Goal: Task Accomplishment & Management: Complete application form

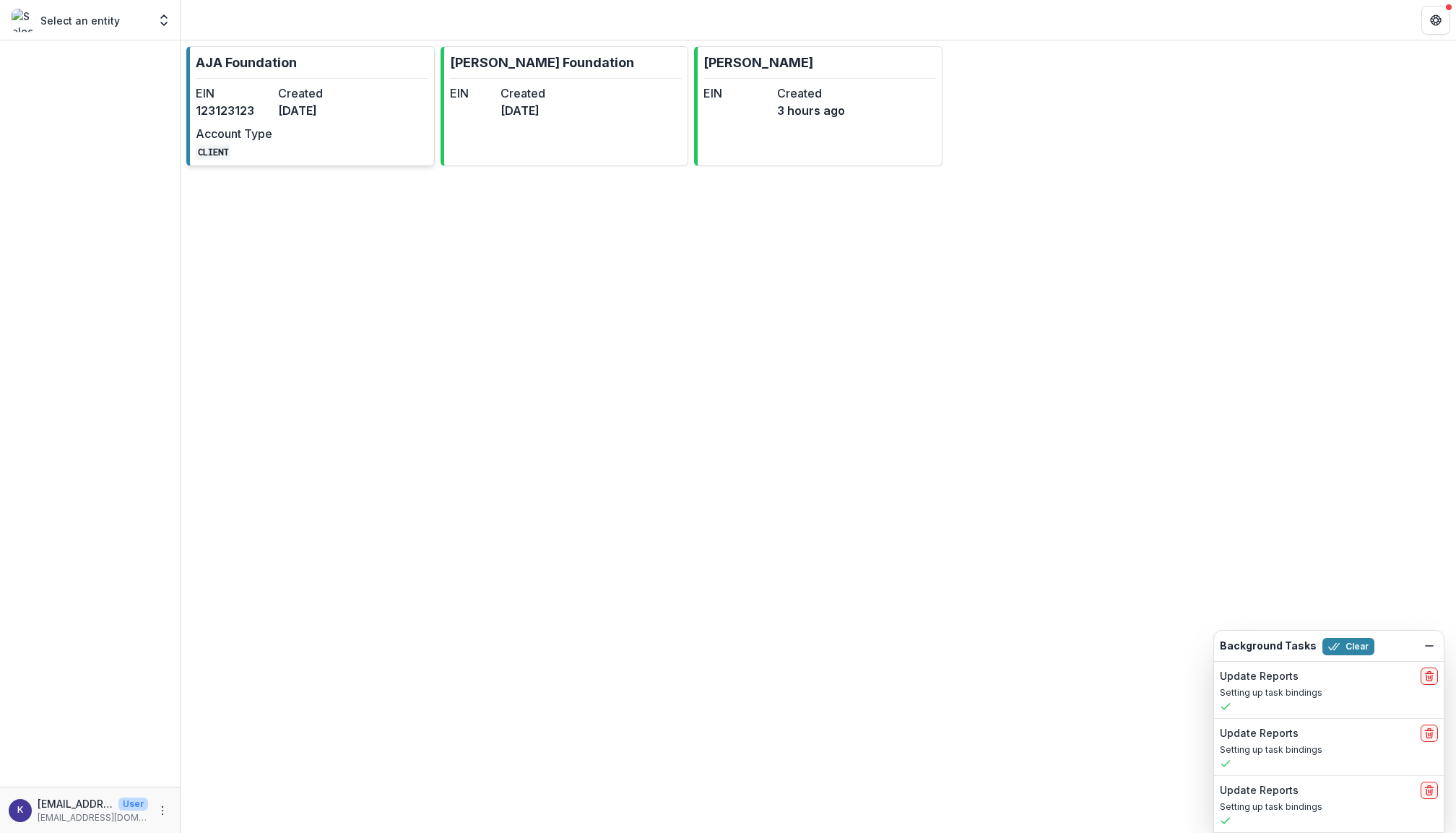
click at [230, 115] on dd "123123123" at bounding box center [233, 111] width 77 height 17
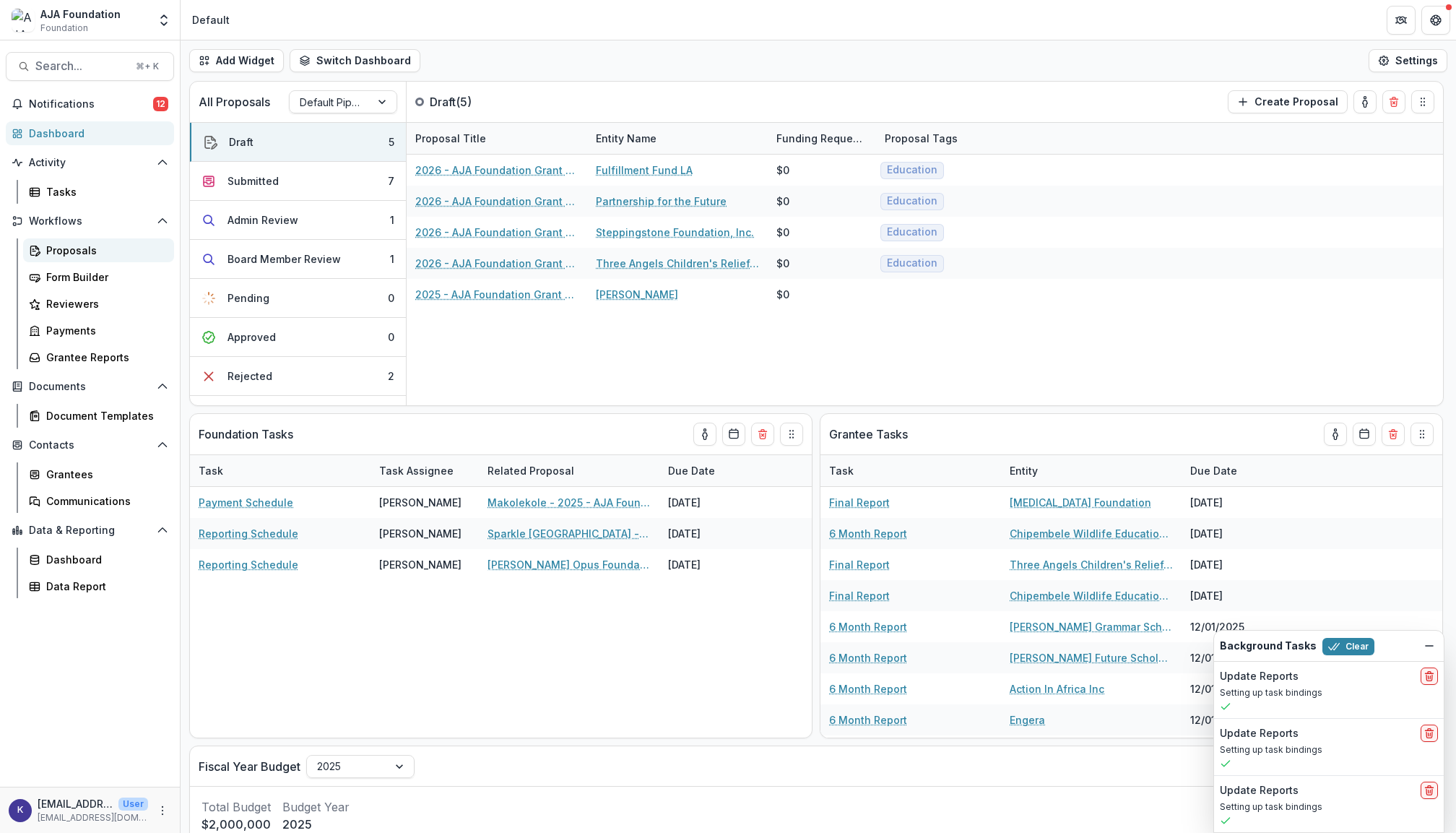
click at [84, 250] on div "Proposals" at bounding box center [104, 250] width 116 height 15
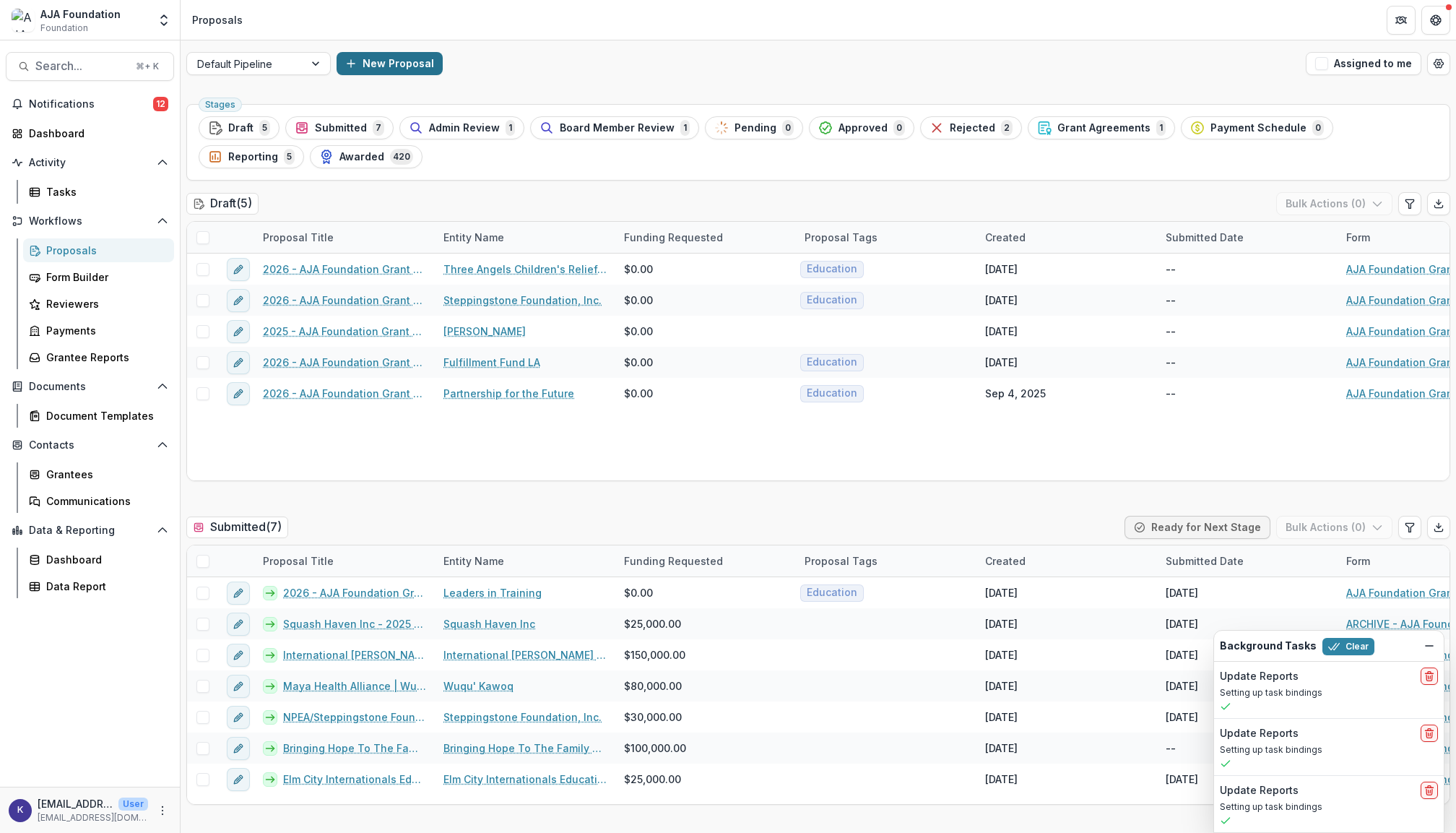
click at [394, 67] on button "New Proposal" at bounding box center [389, 64] width 106 height 23
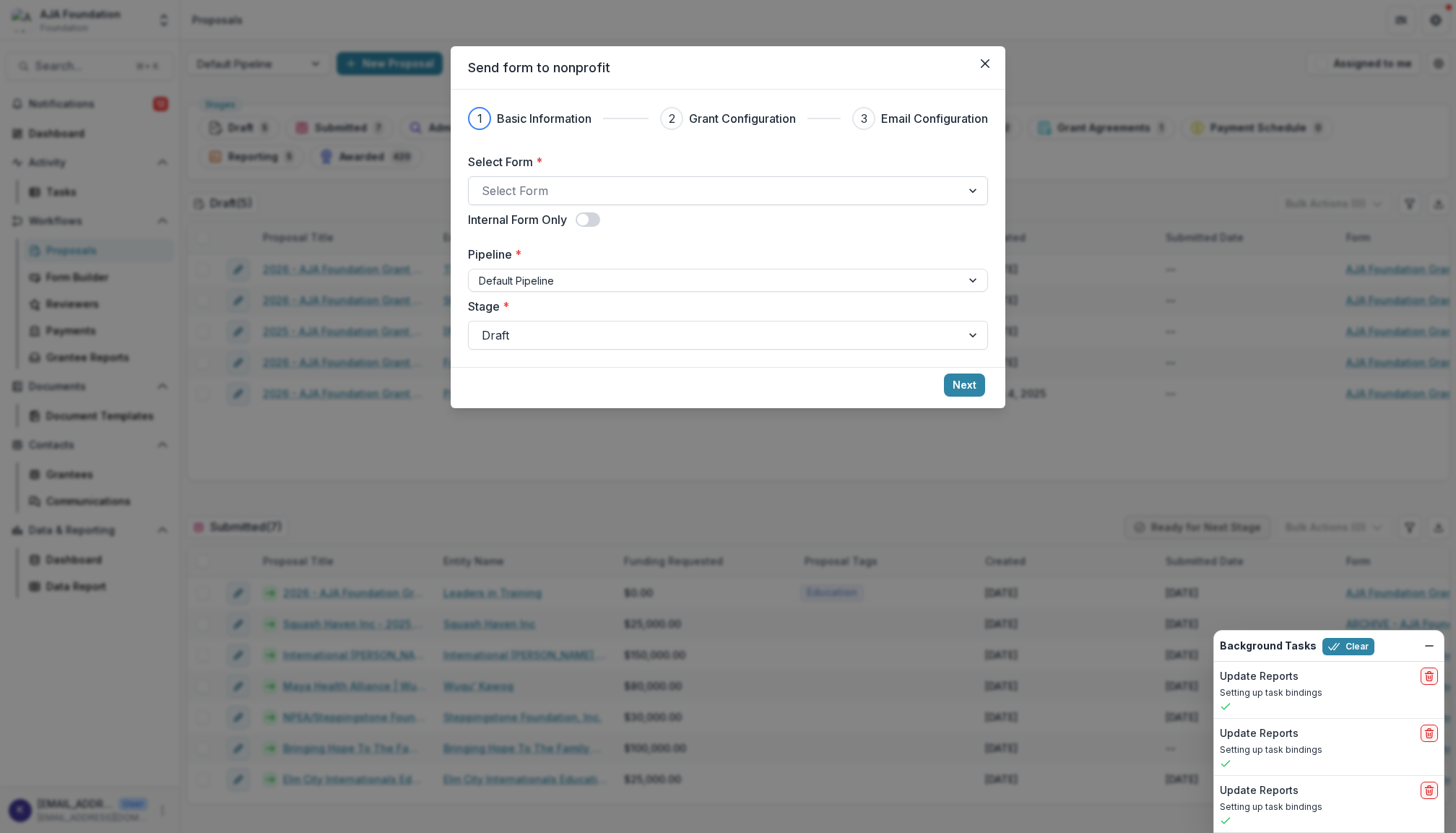
click at [539, 186] on div "Select Form" at bounding box center [715, 191] width 467 height 17
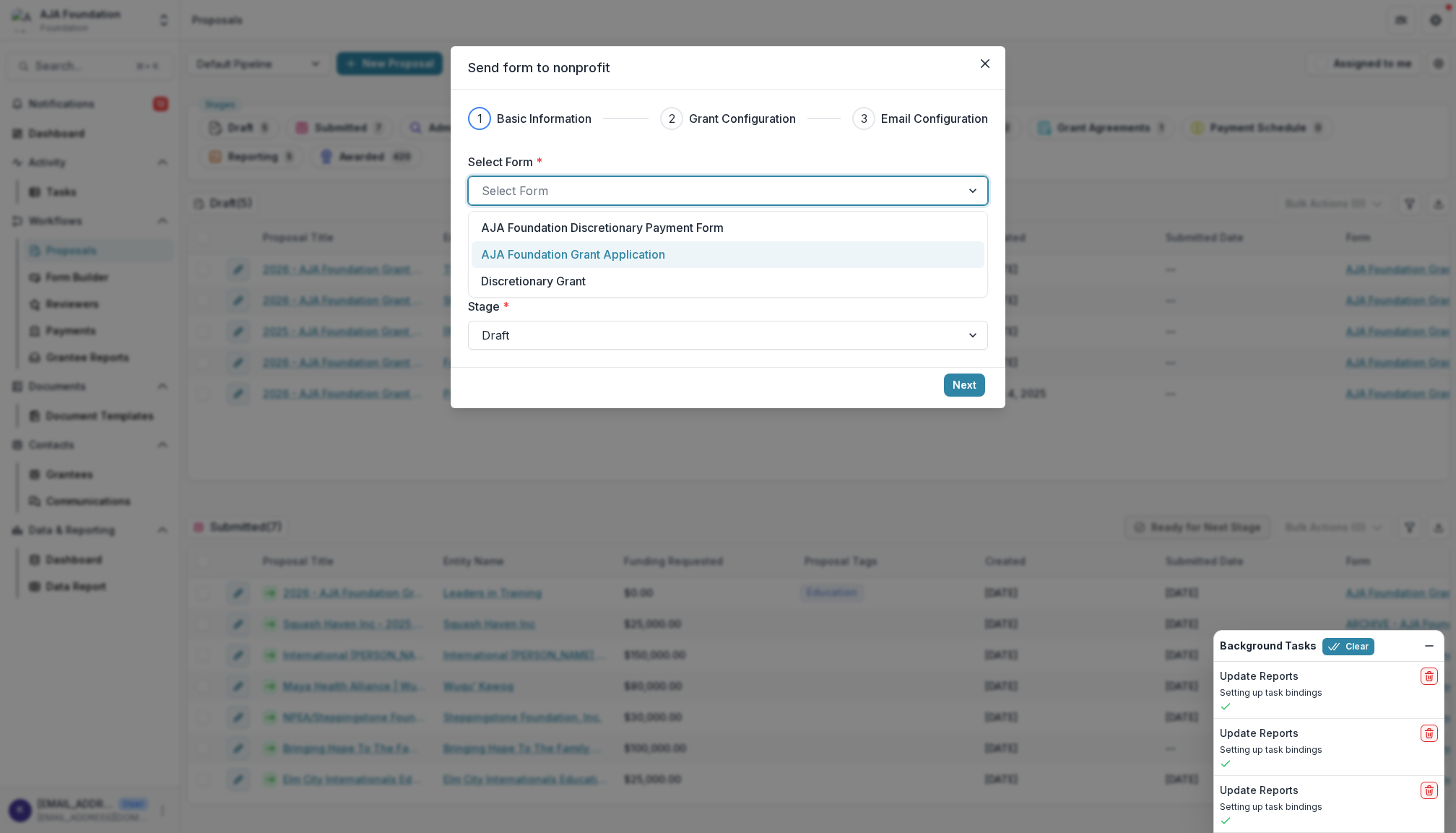
click at [559, 252] on p "AJA Foundation Grant Application" at bounding box center [572, 254] width 184 height 17
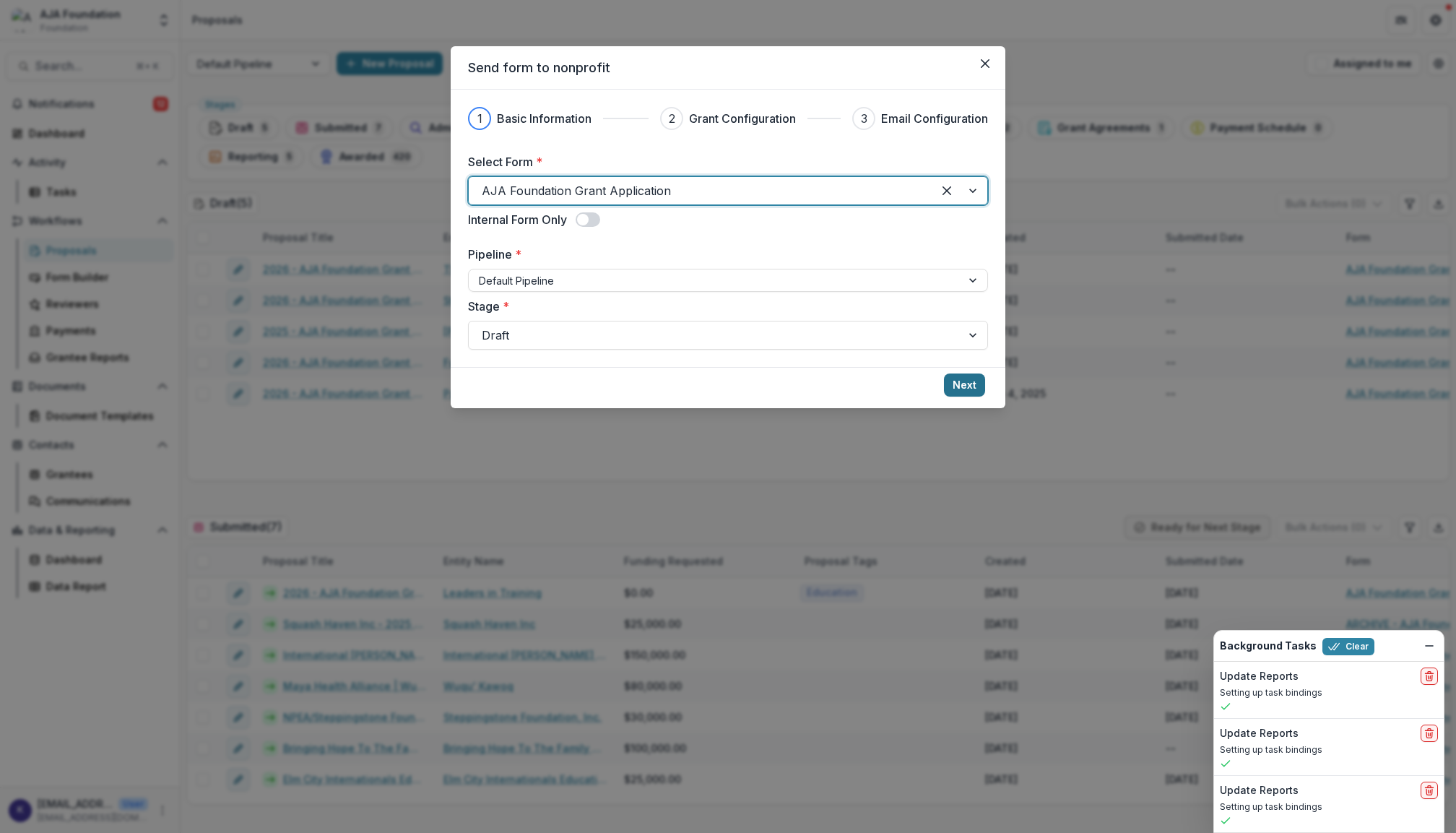
click at [968, 384] on button "Next" at bounding box center [965, 385] width 41 height 23
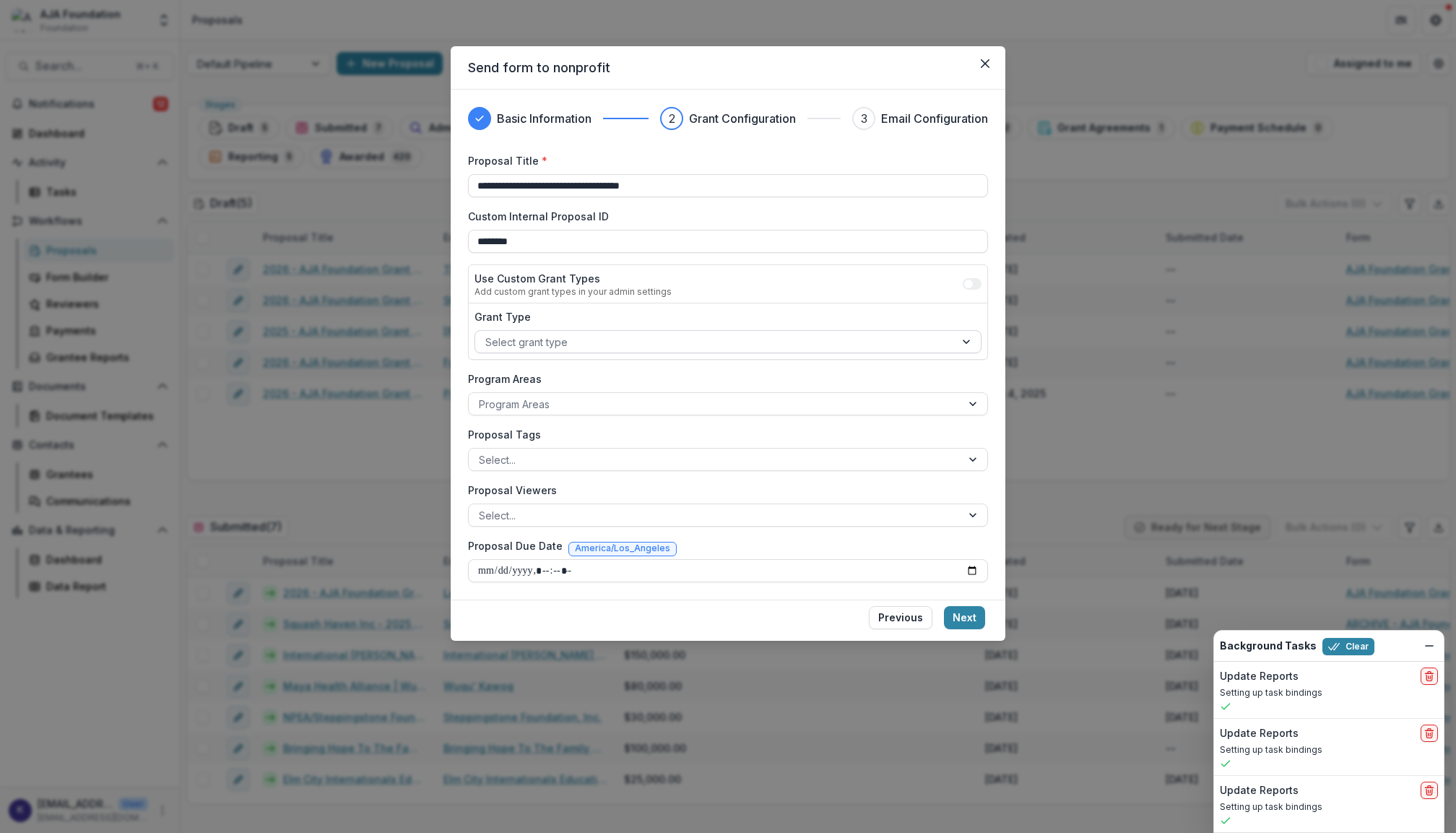
click at [588, 342] on div at bounding box center [715, 342] width 459 height 18
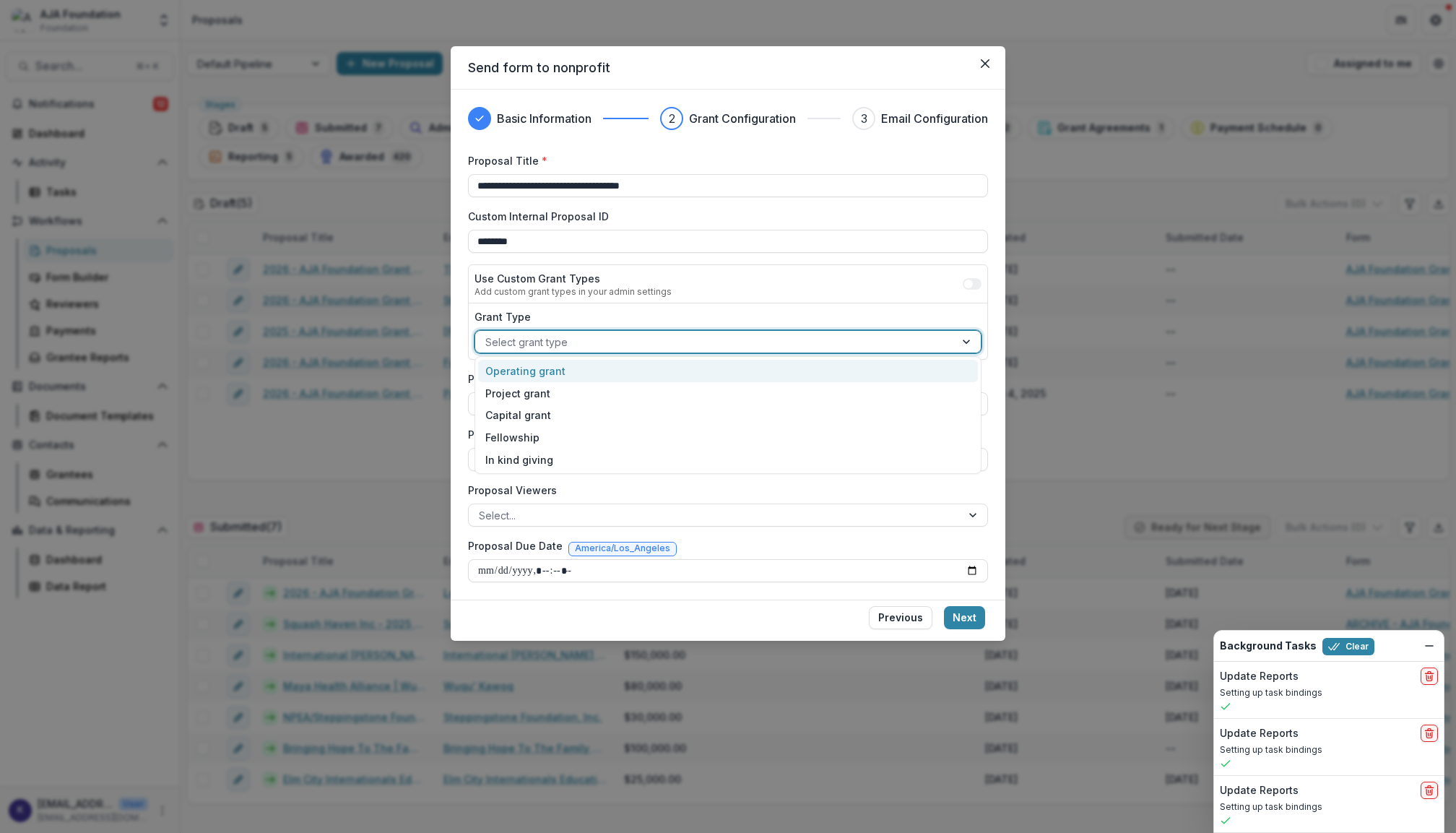
click at [586, 370] on div "Operating grant" at bounding box center [727, 370] width 499 height 22
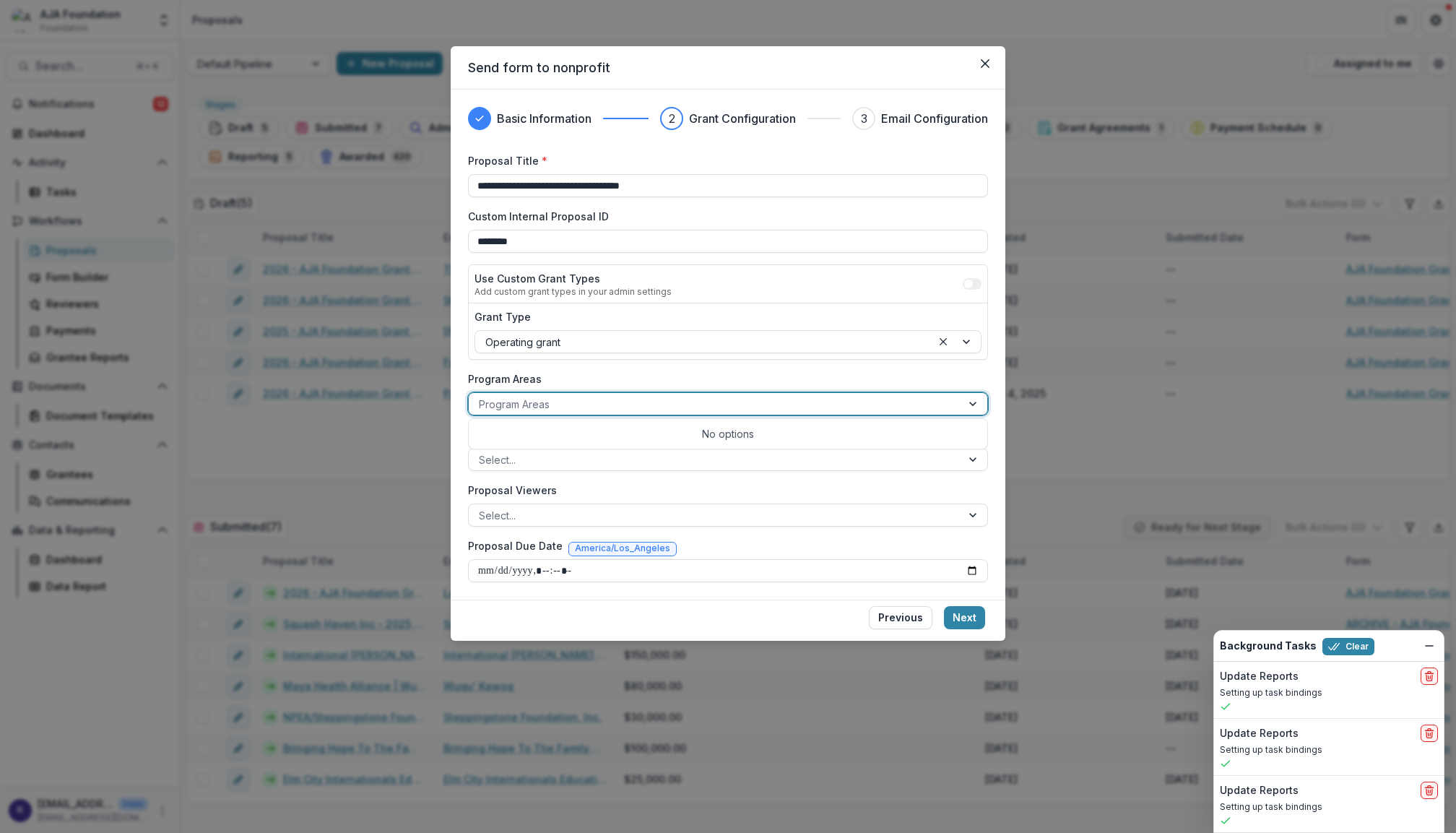
click at [608, 402] on div at bounding box center [715, 404] width 472 height 18
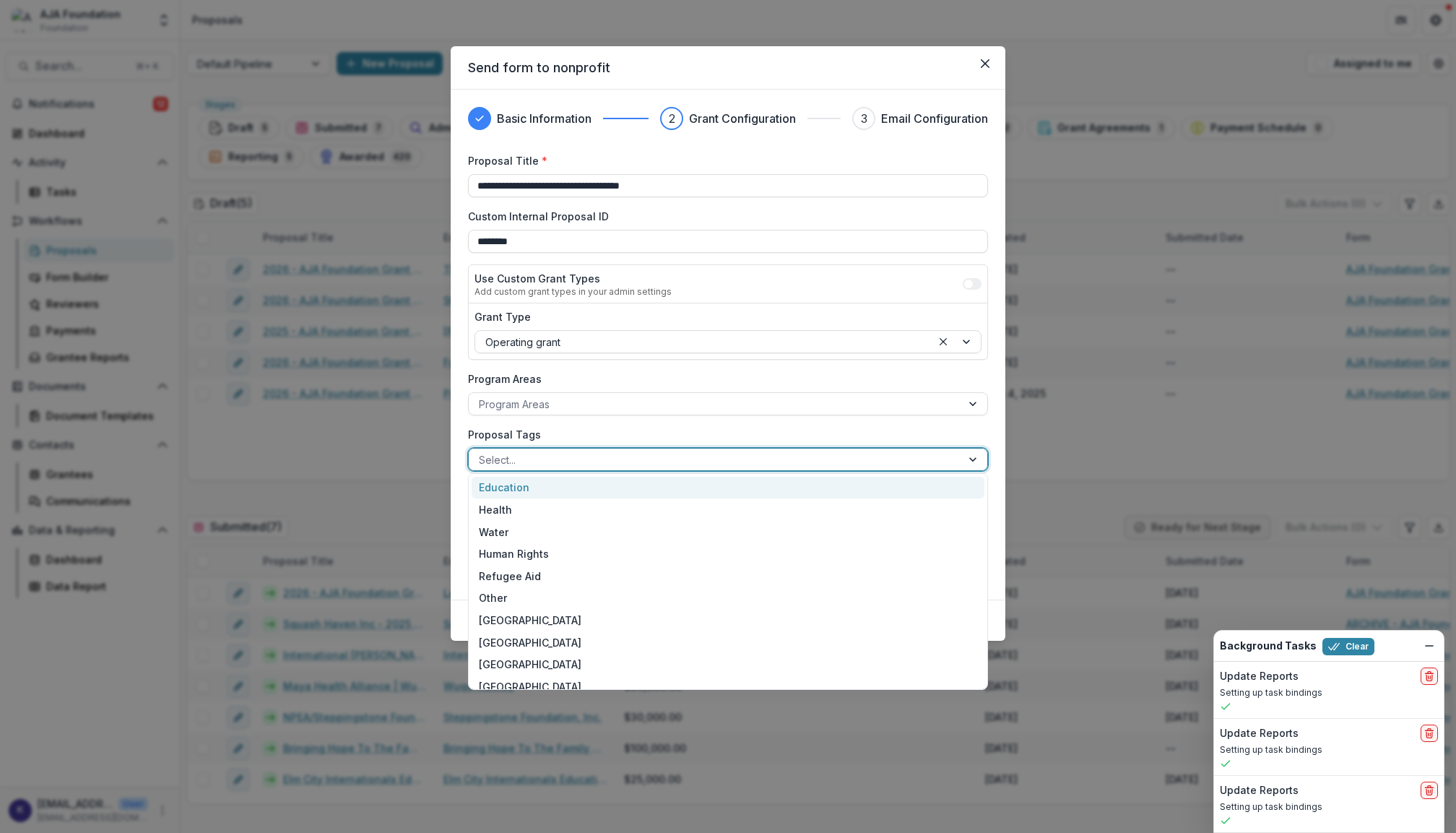
click at [604, 463] on div at bounding box center [715, 460] width 472 height 18
click at [575, 488] on div "Education" at bounding box center [728, 487] width 513 height 22
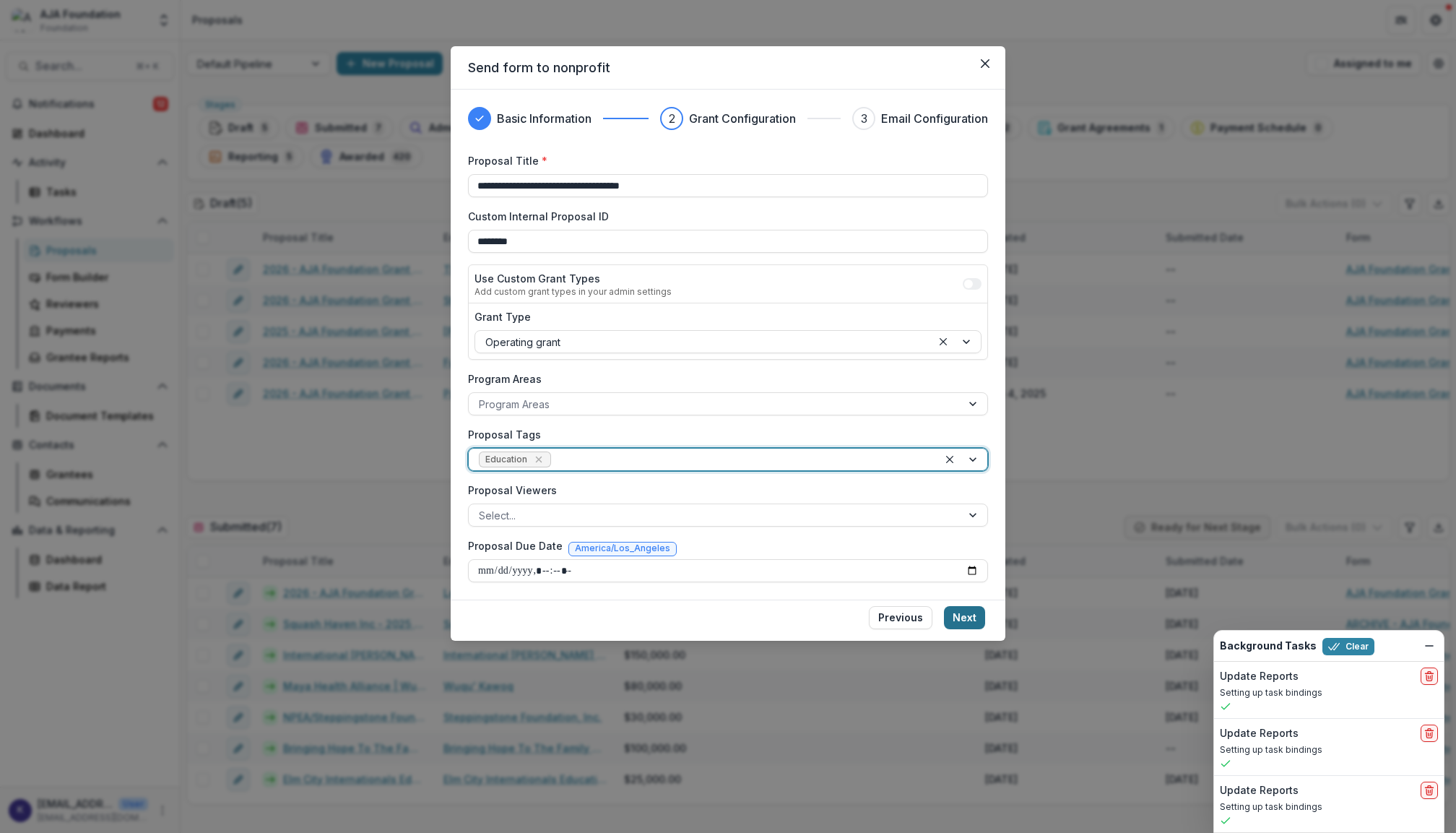
click at [979, 609] on button "Next" at bounding box center [965, 618] width 41 height 23
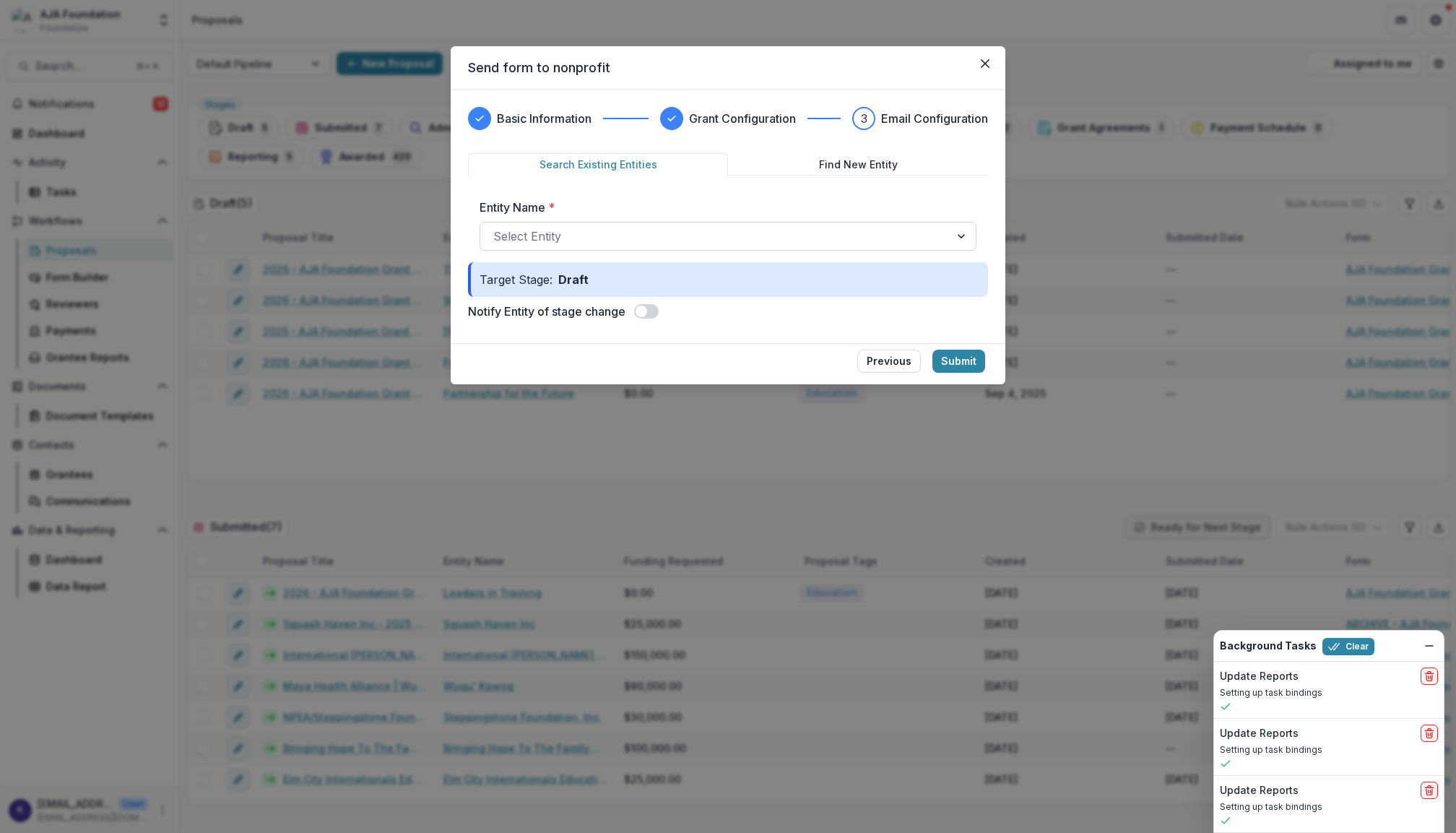
click at [770, 236] on div at bounding box center [715, 236] width 444 height 21
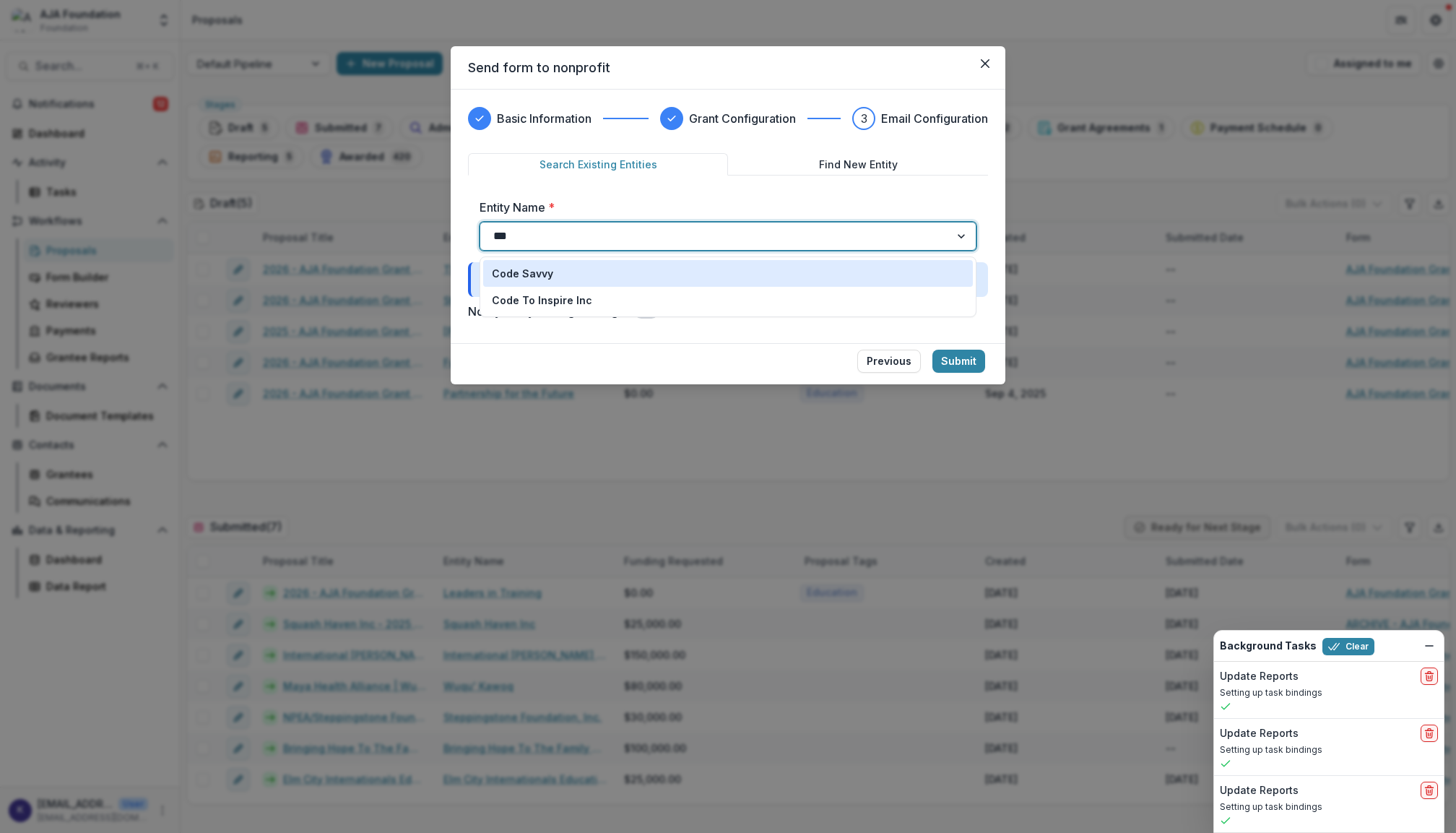
type input "****"
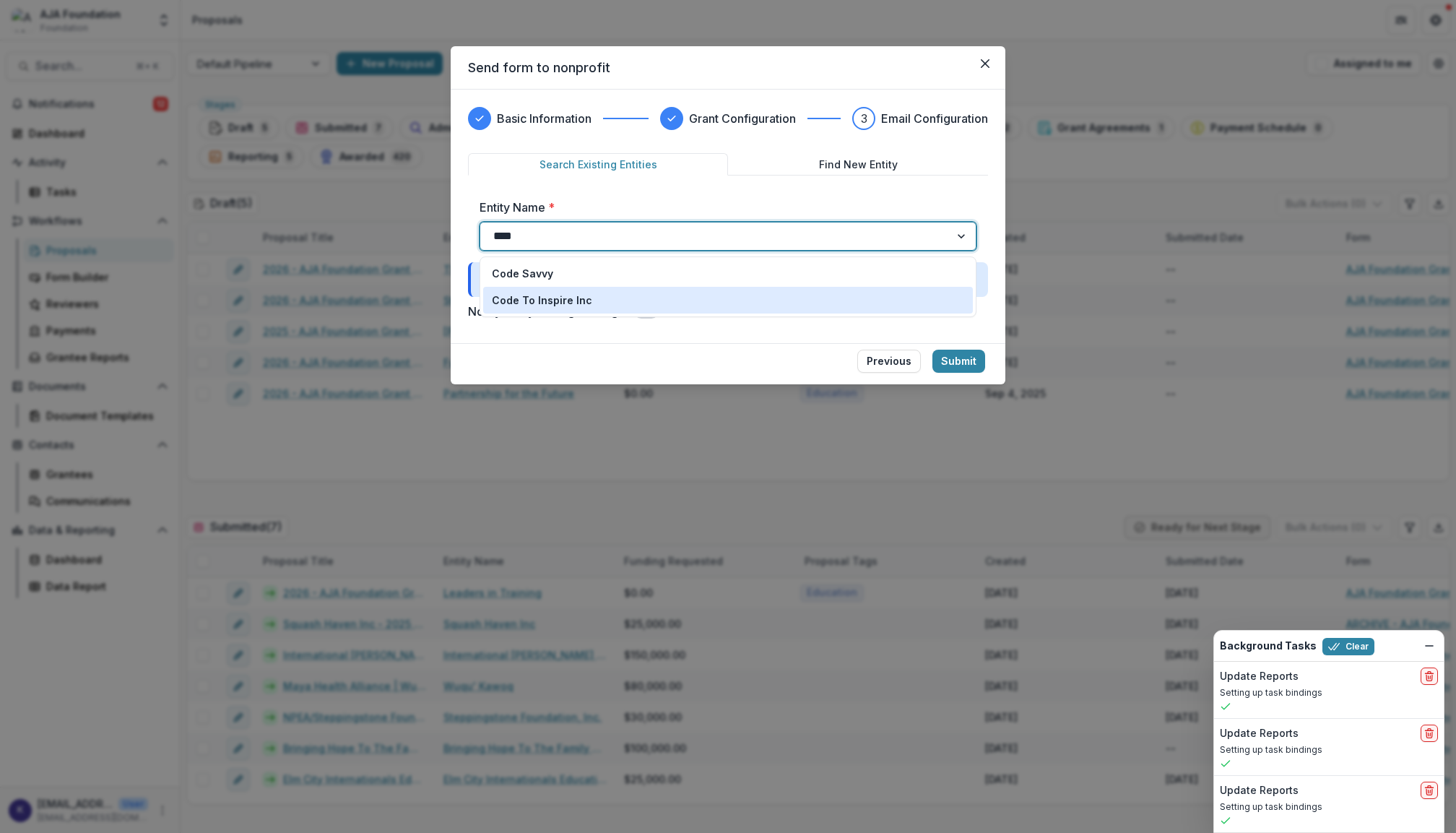
click at [702, 294] on div "Code To Inspire Inc" at bounding box center [728, 300] width 472 height 15
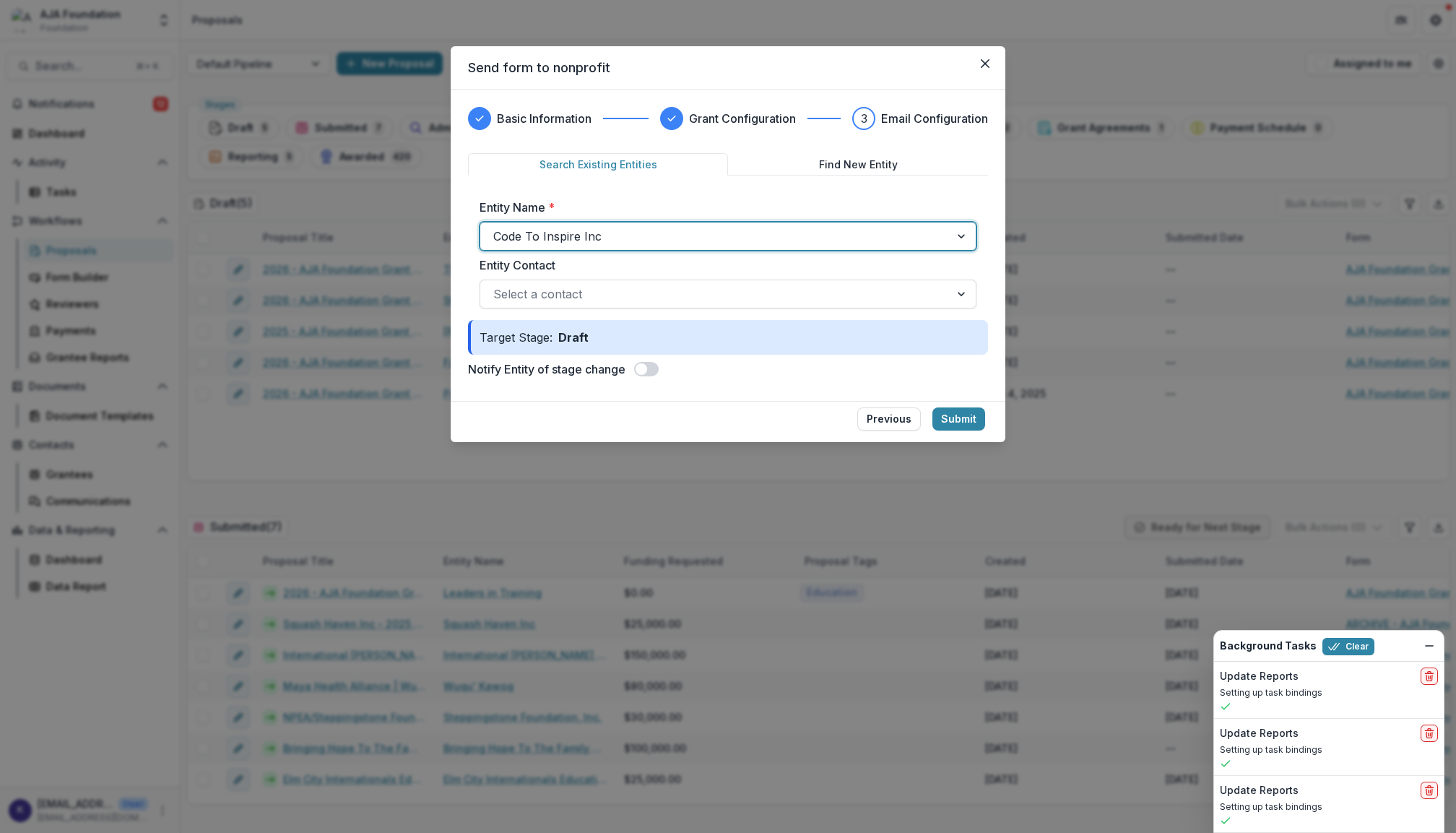
click at [697, 295] on div at bounding box center [715, 294] width 444 height 21
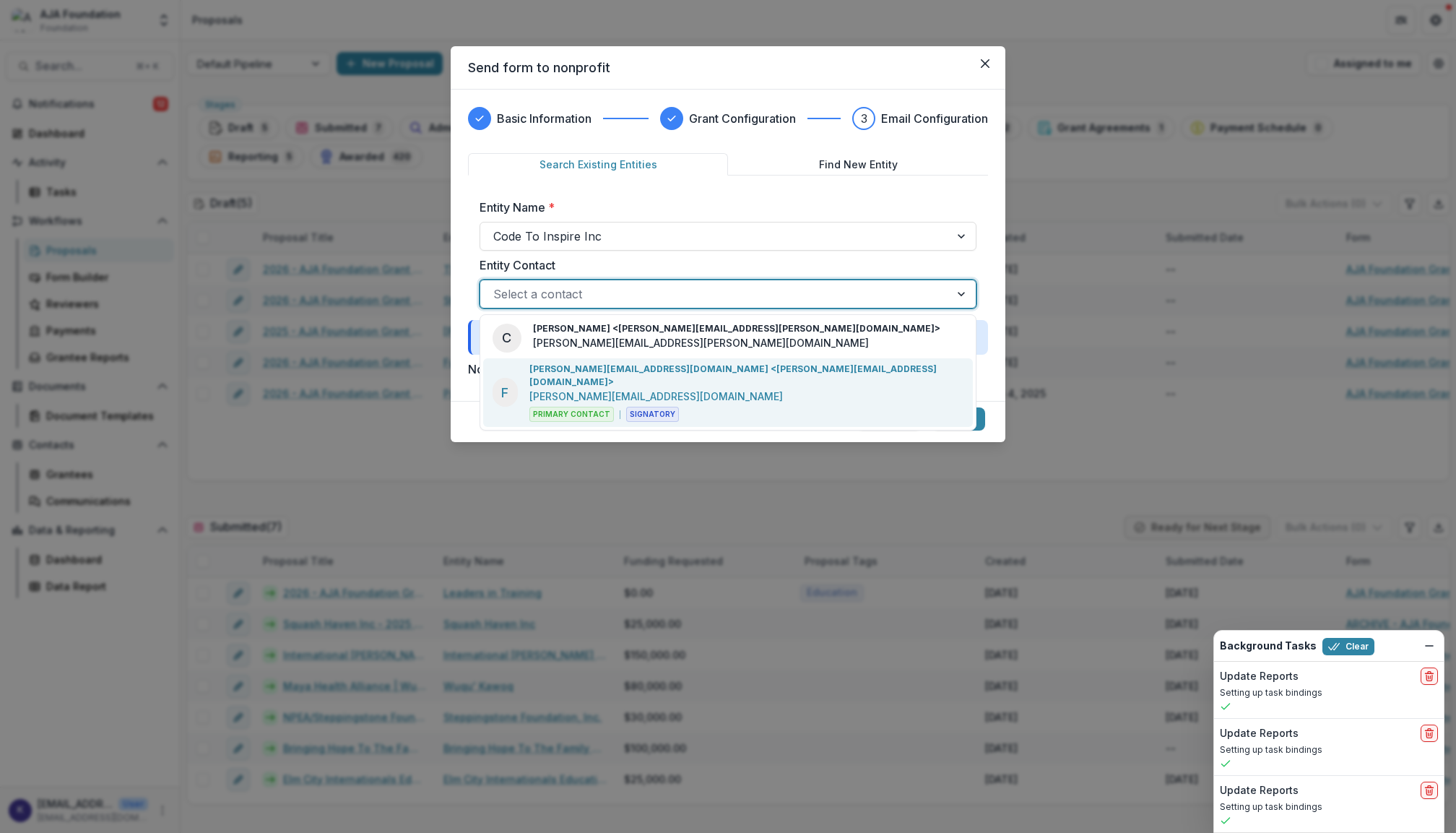
click at [685, 374] on div "[PERSON_NAME][EMAIL_ADDRESS][DOMAIN_NAME] <[PERSON_NAME][EMAIL_ADDRESS][DOMAIN_…" at bounding box center [746, 393] width 434 height 59
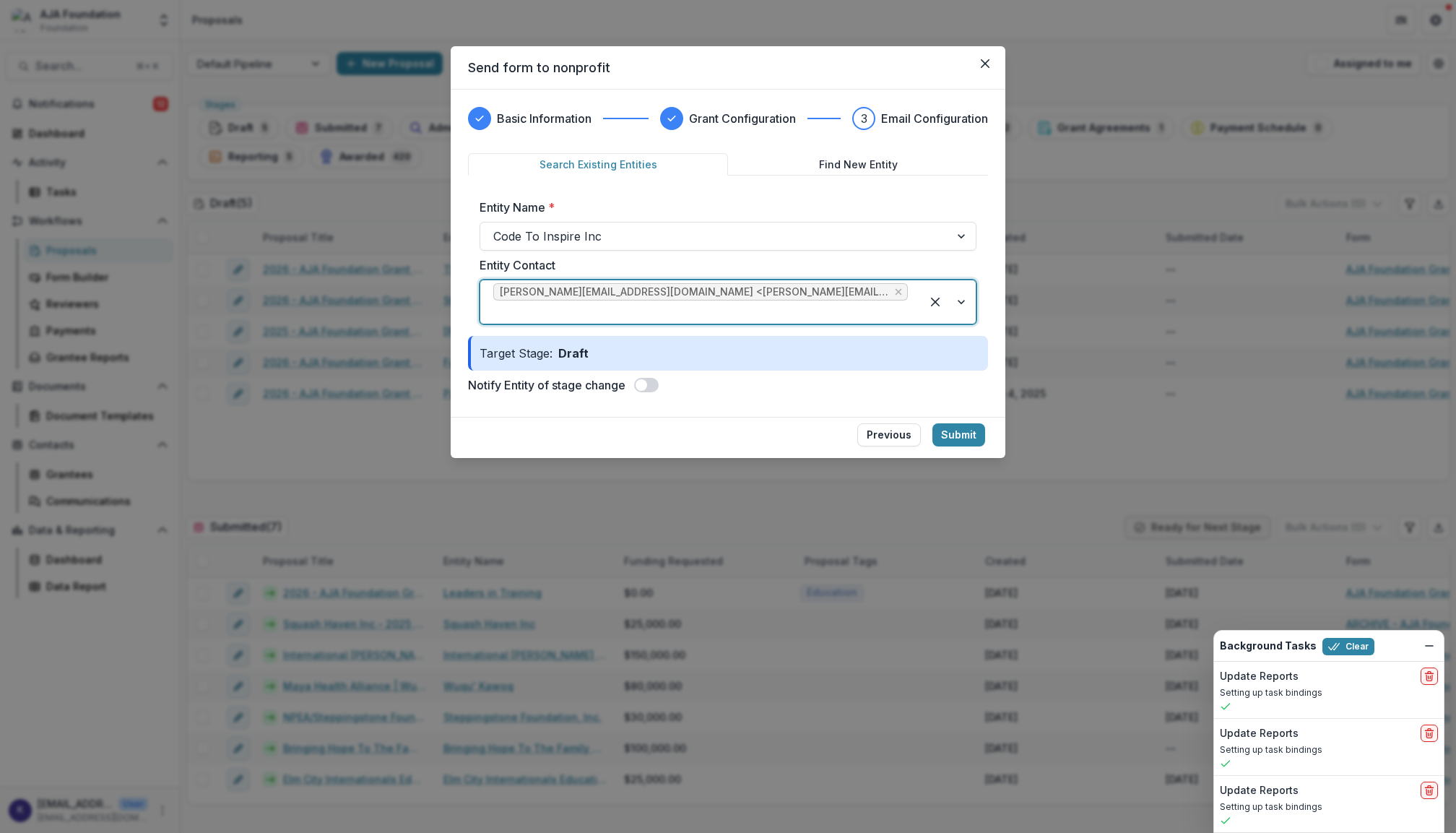
click at [659, 378] on span at bounding box center [646, 385] width 25 height 15
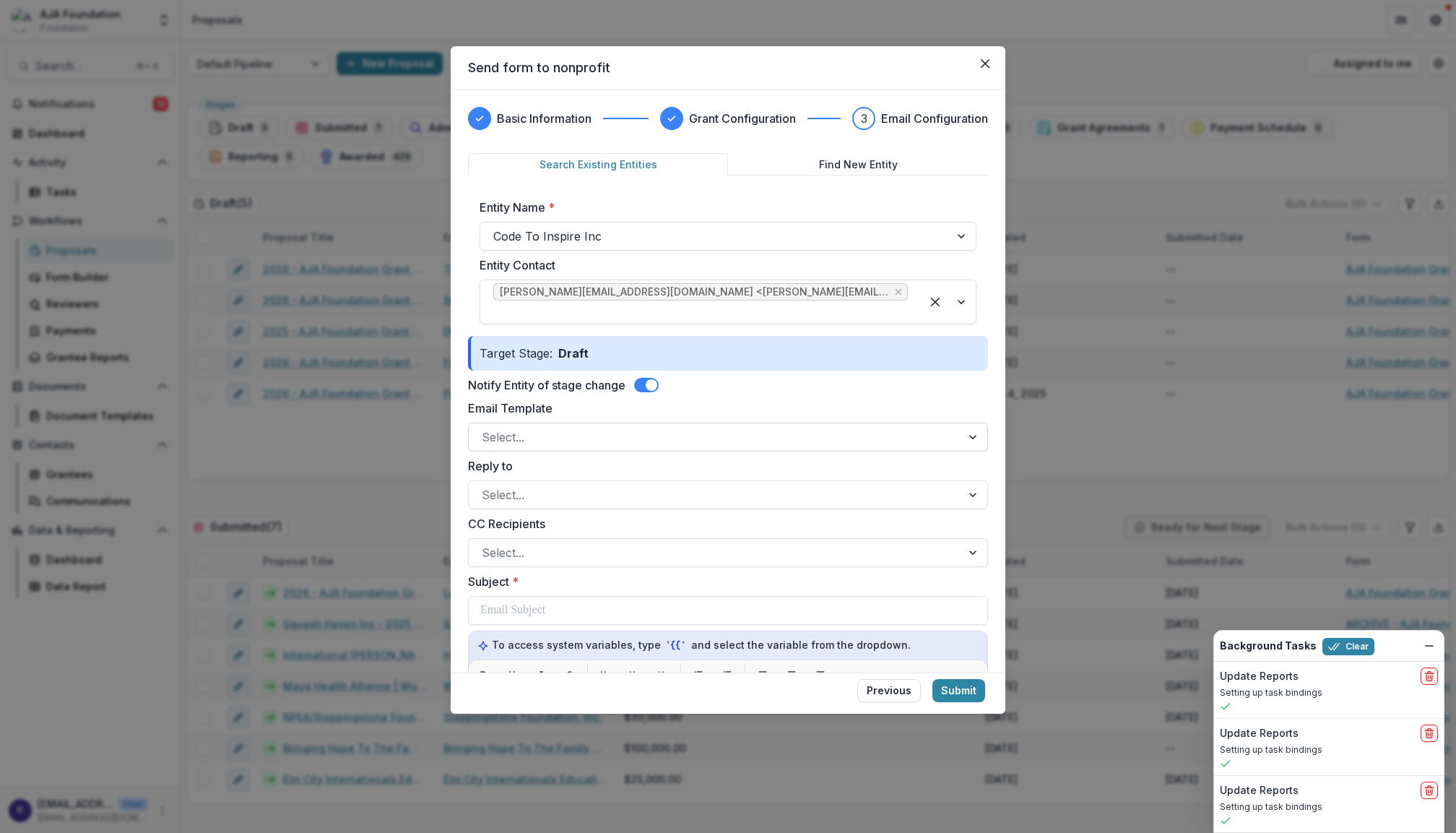
click at [815, 435] on div "Select..." at bounding box center [728, 436] width 520 height 29
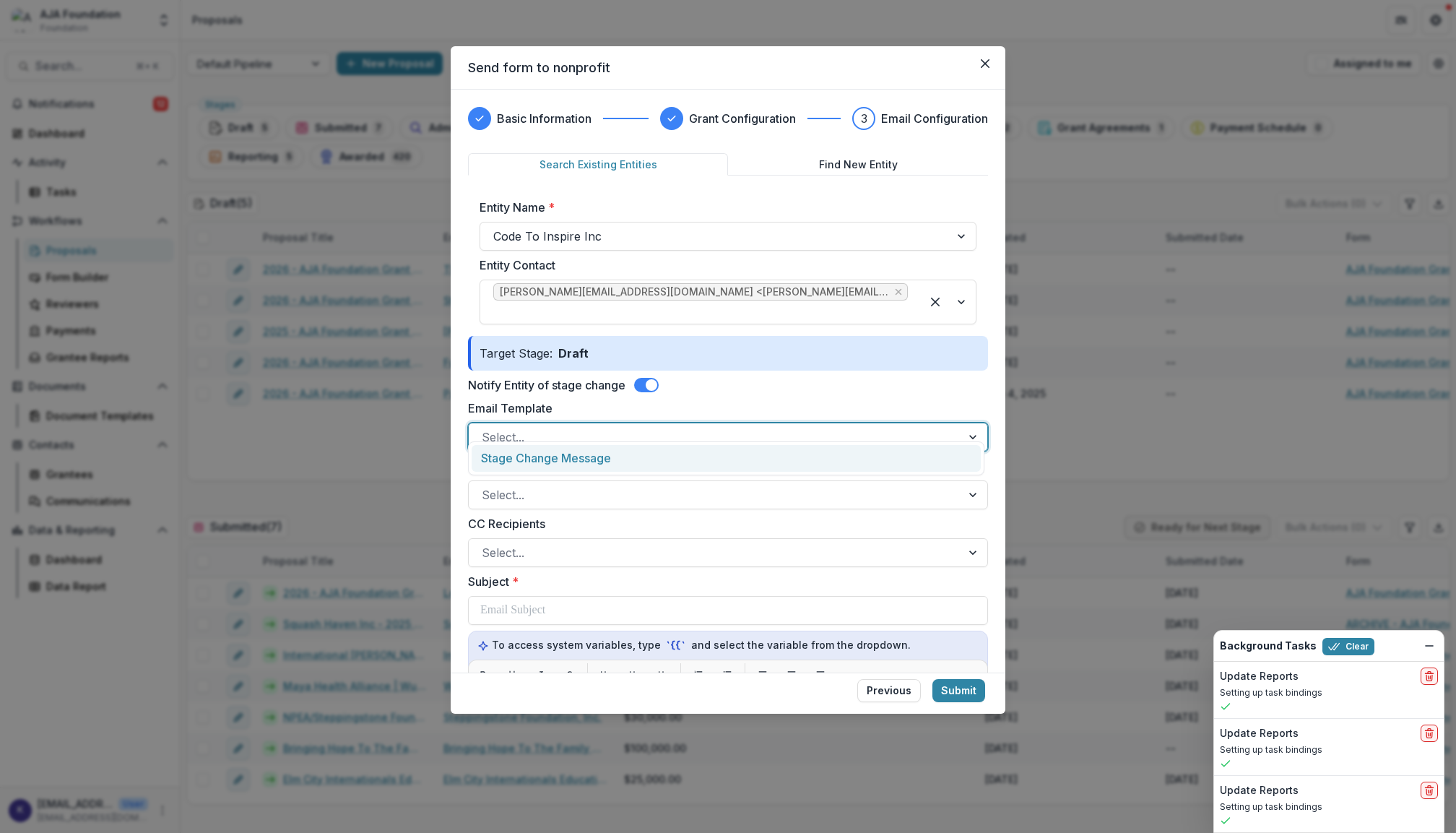
click at [963, 455] on div "Stage Change Message" at bounding box center [726, 459] width 510 height 26
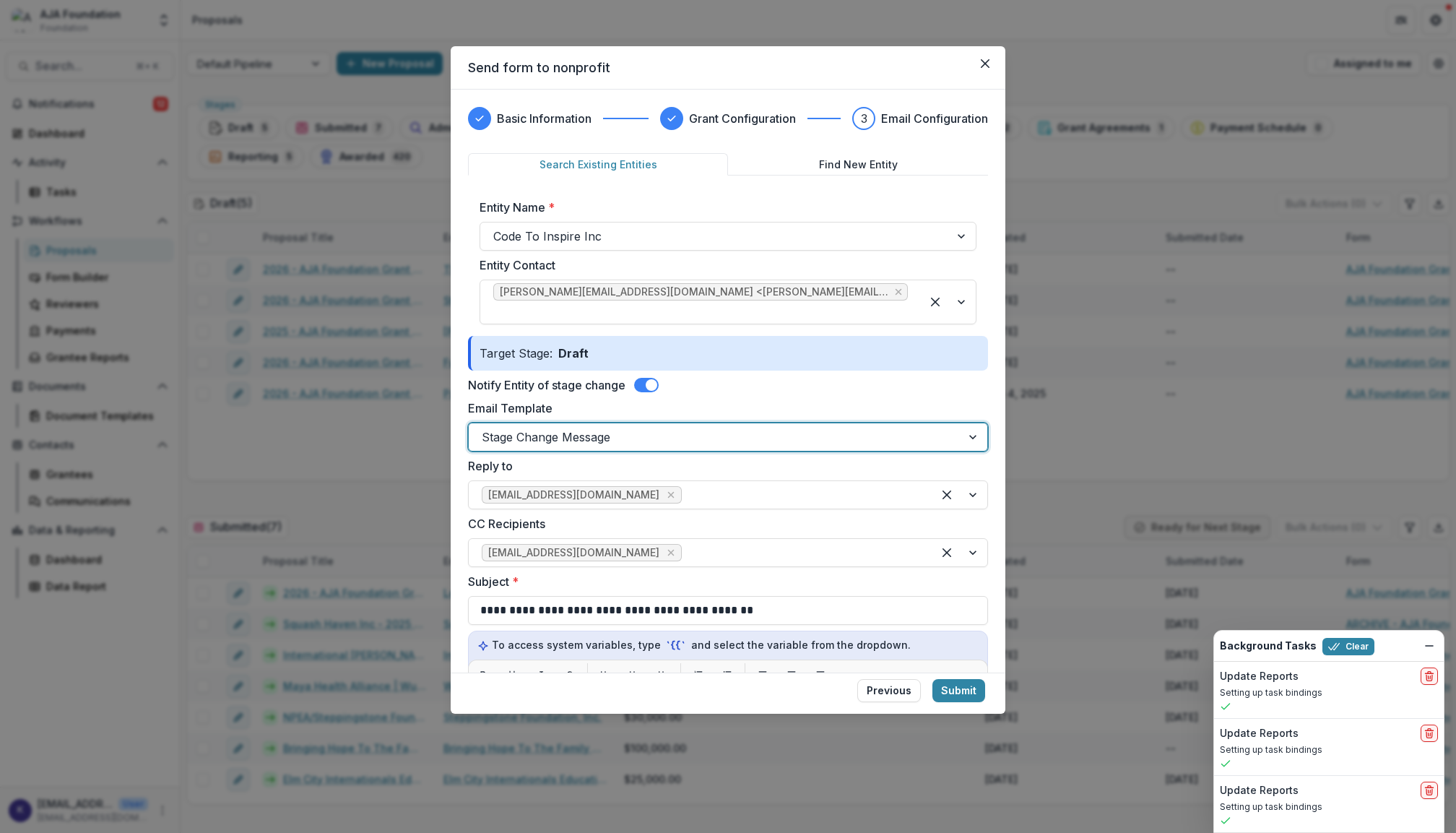
click at [951, 399] on label "Email Template" at bounding box center [724, 407] width 511 height 17
click at [486, 429] on input "Email Template" at bounding box center [483, 437] width 3 height 17
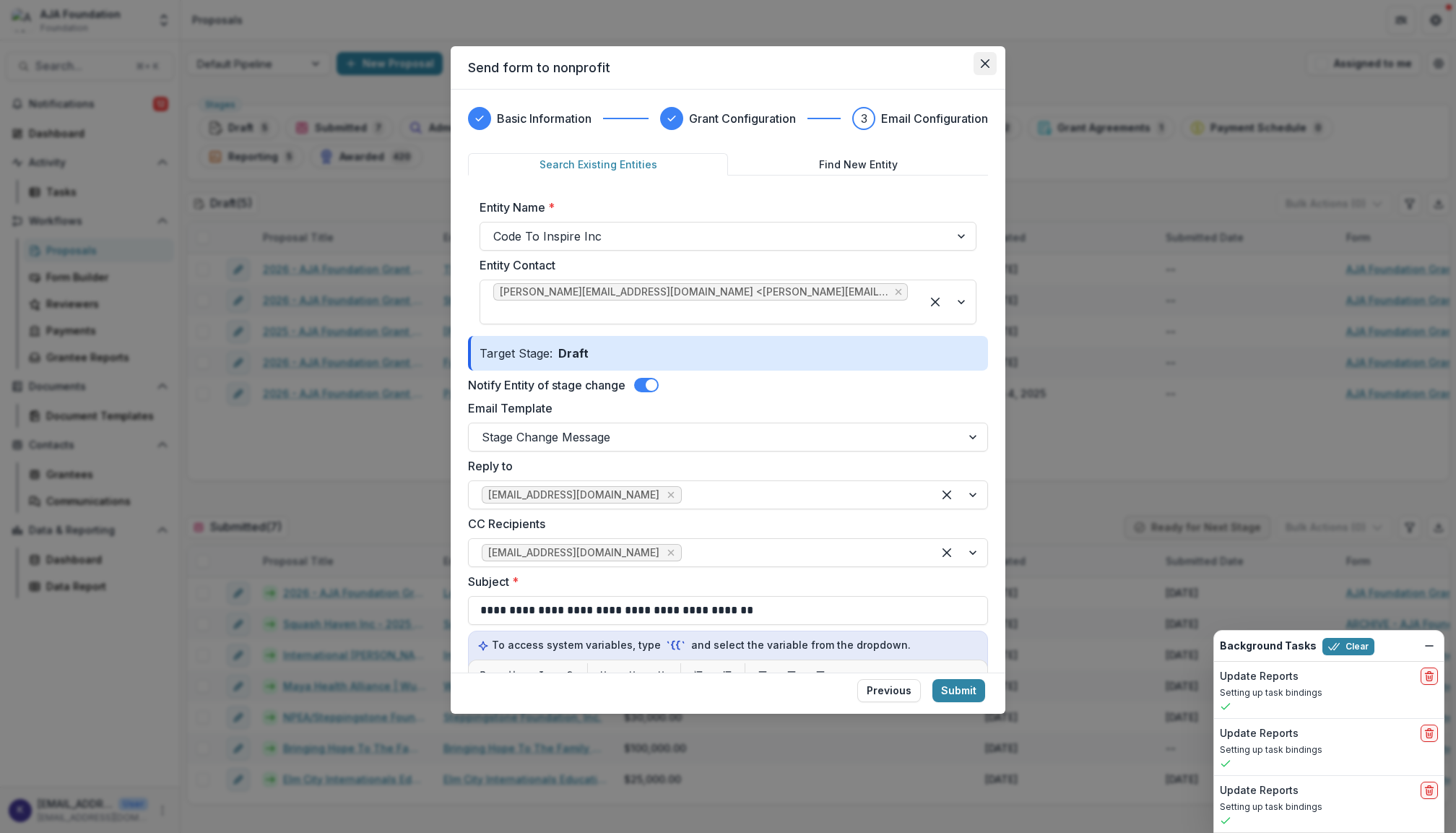
click at [989, 59] on button "Close" at bounding box center [985, 64] width 23 height 23
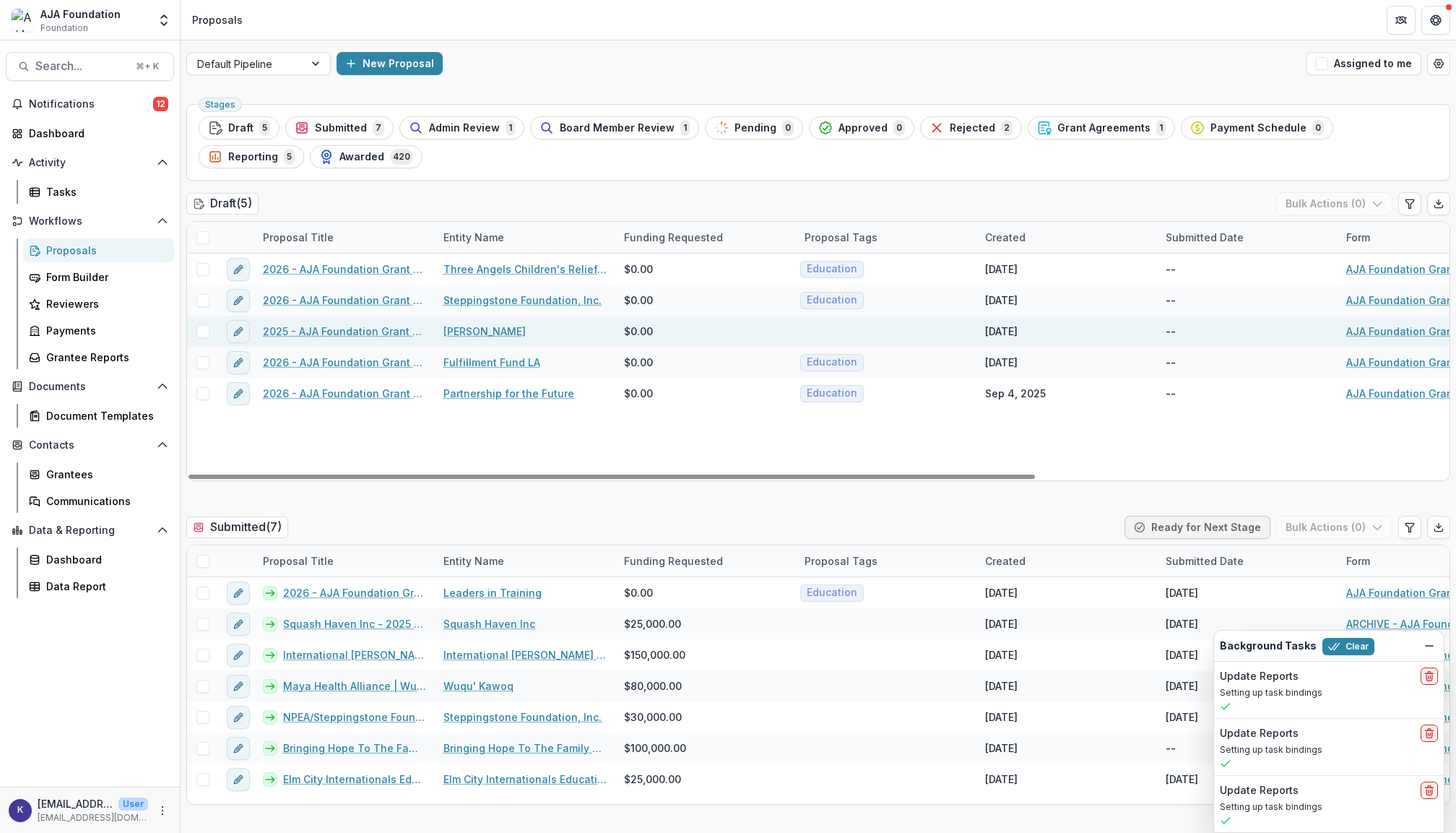
click at [203, 333] on span at bounding box center [203, 332] width 13 height 13
click at [369, 334] on link "2025 - AJA Foundation Grant Application" at bounding box center [345, 331] width 163 height 15
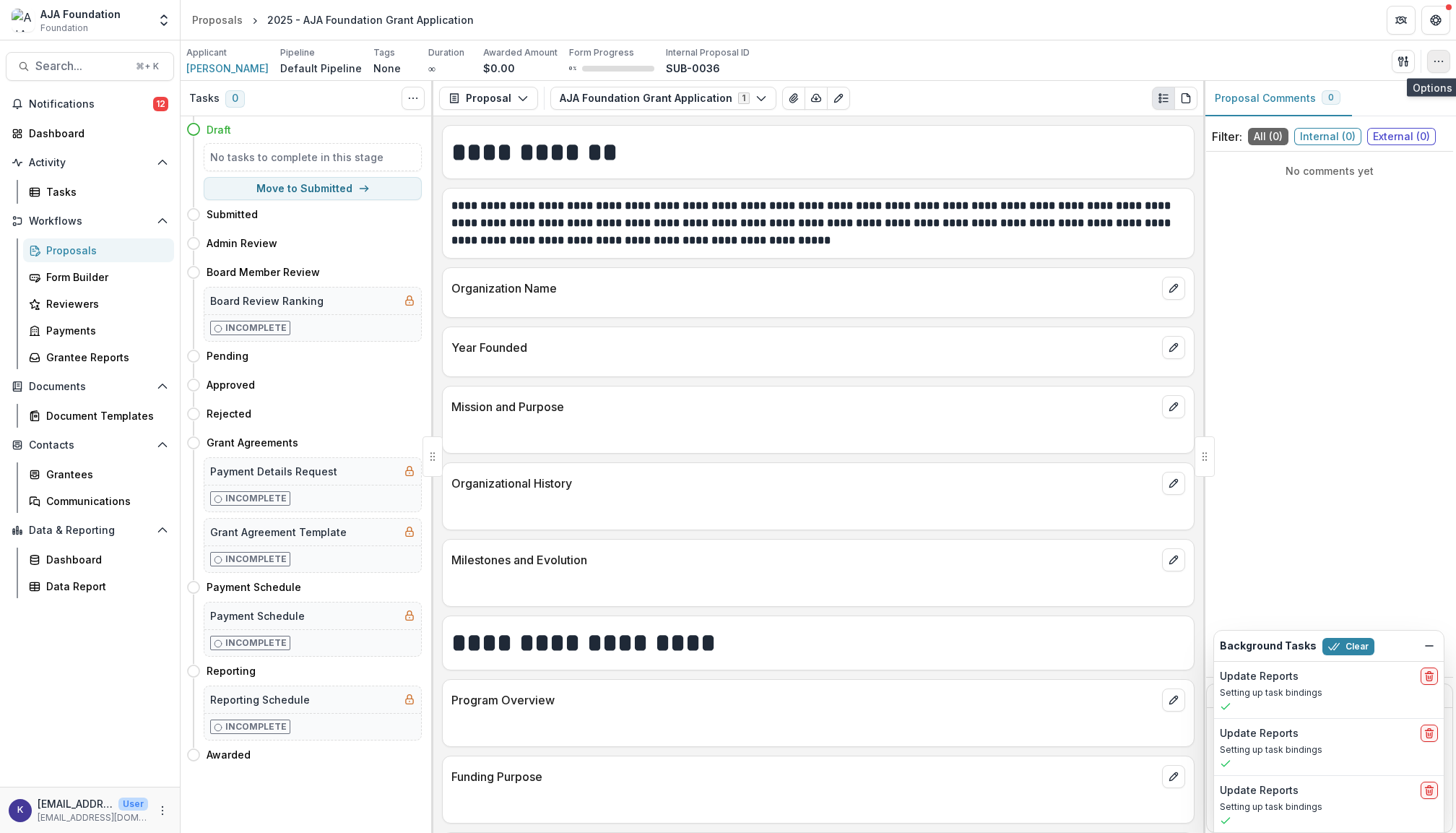
click at [1436, 62] on icon "button" at bounding box center [1439, 61] width 12 height 12
click at [1358, 211] on button "Delete Proposal" at bounding box center [1369, 219] width 154 height 24
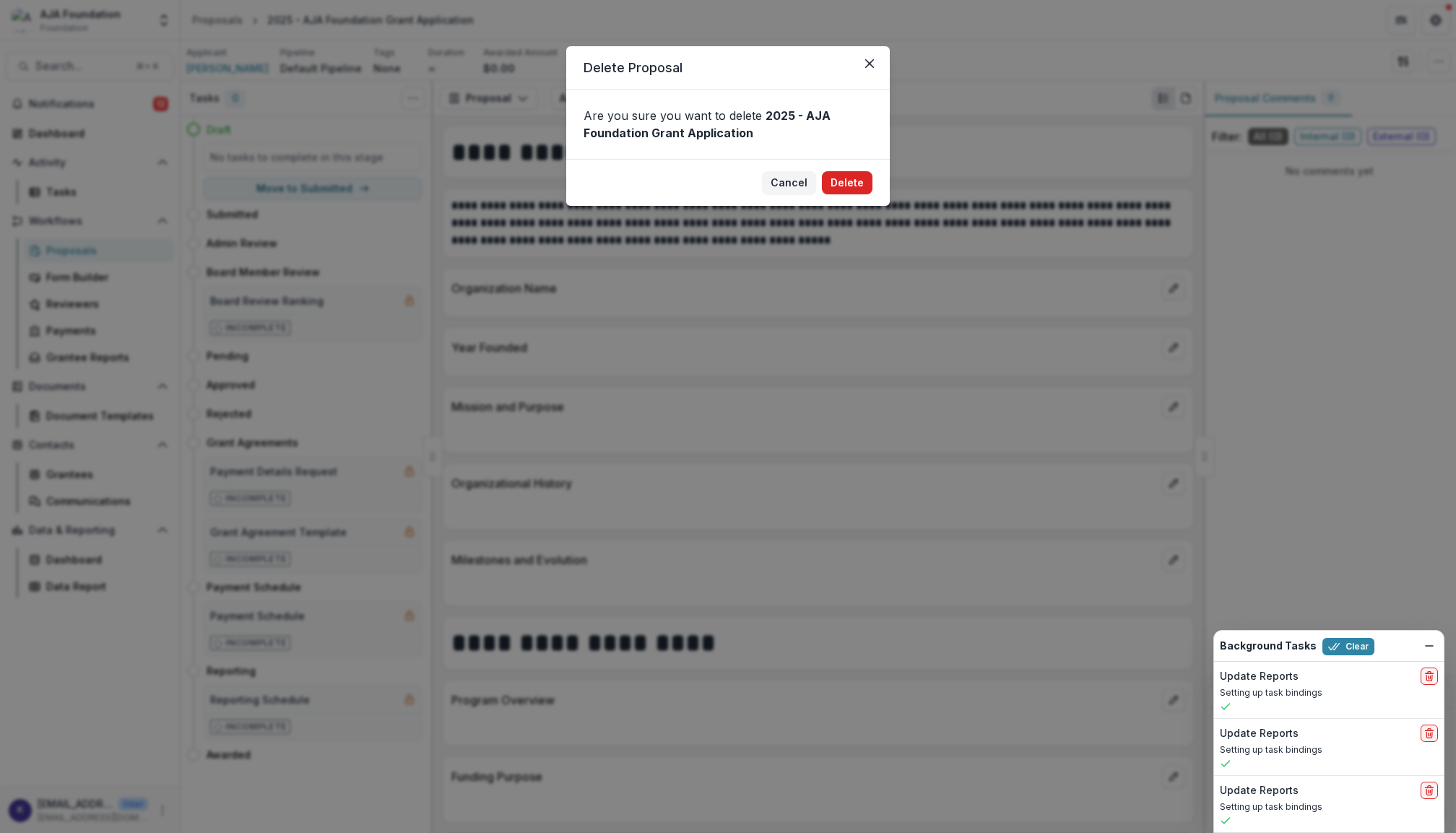
click at [842, 185] on button "Delete" at bounding box center [847, 183] width 50 height 23
